Goal: Navigation & Orientation: Find specific page/section

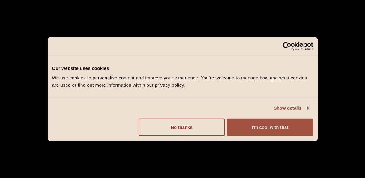
click at [258, 123] on button "I'm cool with that" at bounding box center [270, 126] width 86 height 17
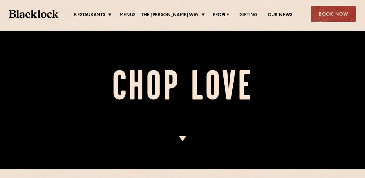
scroll to position [8, 0]
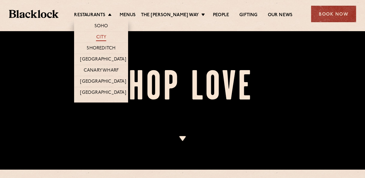
click at [98, 38] on link "City" at bounding box center [101, 37] width 10 height 7
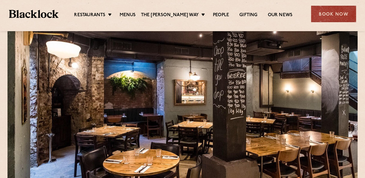
scroll to position [25, 0]
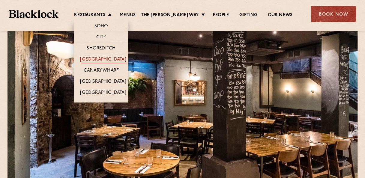
click at [95, 58] on link "[GEOGRAPHIC_DATA]" at bounding box center [103, 60] width 46 height 7
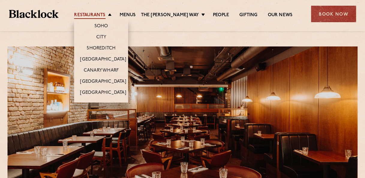
click at [95, 13] on link "Restaurants" at bounding box center [89, 15] width 31 height 7
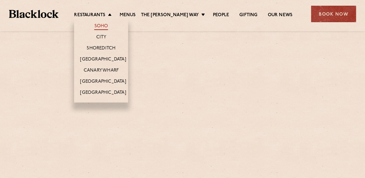
click at [101, 26] on link "Soho" at bounding box center [101, 26] width 14 height 7
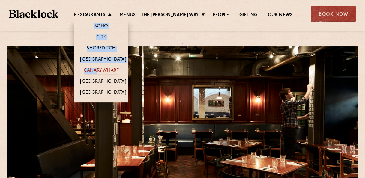
drag, startPoint x: 104, startPoint y: 14, endPoint x: 94, endPoint y: 72, distance: 59.1
click at [94, 19] on li "Restaurants [GEOGRAPHIC_DATA] [GEOGRAPHIC_DATA] [GEOGRAPHIC_DATA] [GEOGRAPHIC_D…" at bounding box center [94, 15] width 40 height 7
drag, startPoint x: 94, startPoint y: 72, endPoint x: 92, endPoint y: 68, distance: 4.6
click at [92, 68] on link "Canary Wharf" at bounding box center [101, 71] width 35 height 7
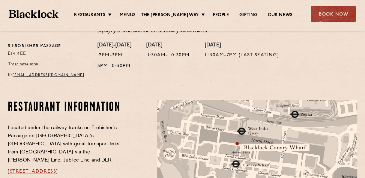
scroll to position [261, 0]
